Goal: Task Accomplishment & Management: Complete application form

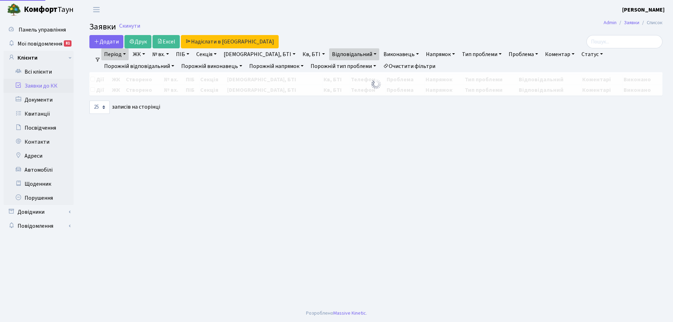
select select "25"
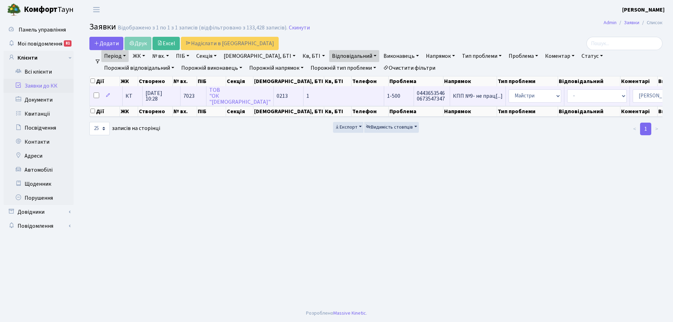
click at [304, 97] on td "1" at bounding box center [344, 95] width 81 height 19
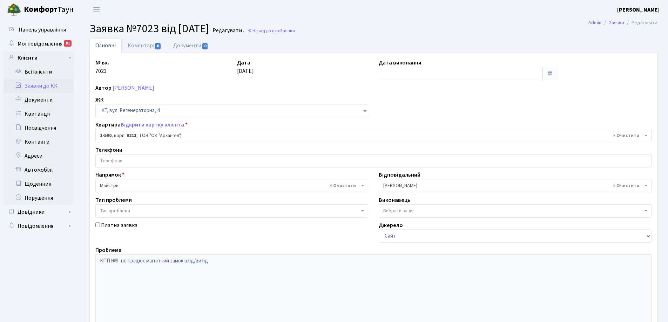
select select "16285"
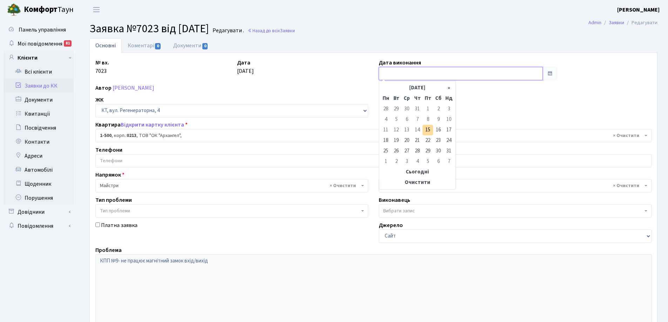
click at [390, 73] on input "text" at bounding box center [461, 73] width 164 height 13
click at [428, 128] on td "15" at bounding box center [427, 130] width 11 height 11
type input "15.08.2025"
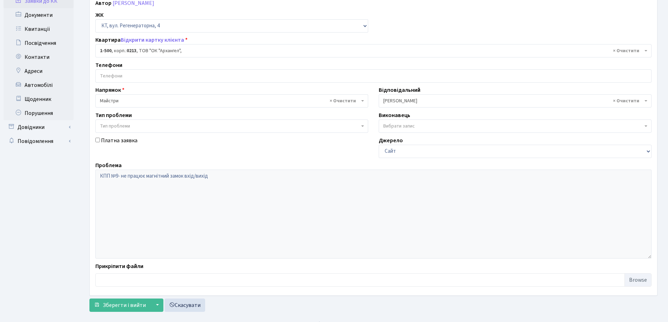
scroll to position [96, 0]
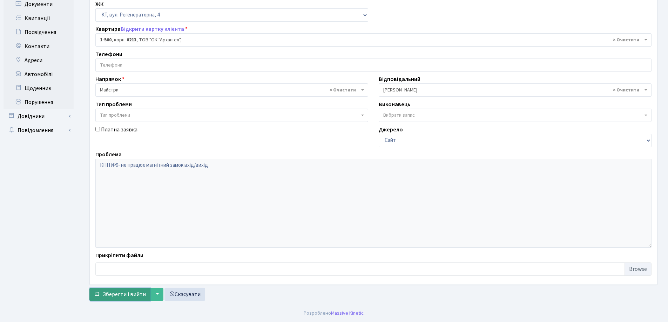
click at [119, 292] on span "Зберегти і вийти" at bounding box center [124, 295] width 43 height 8
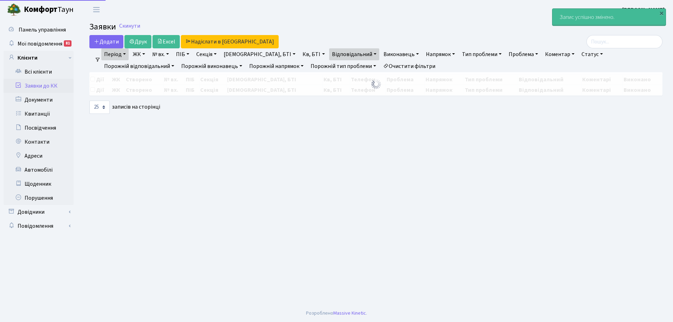
select select "25"
